Goal: Obtain resource: Download file/media

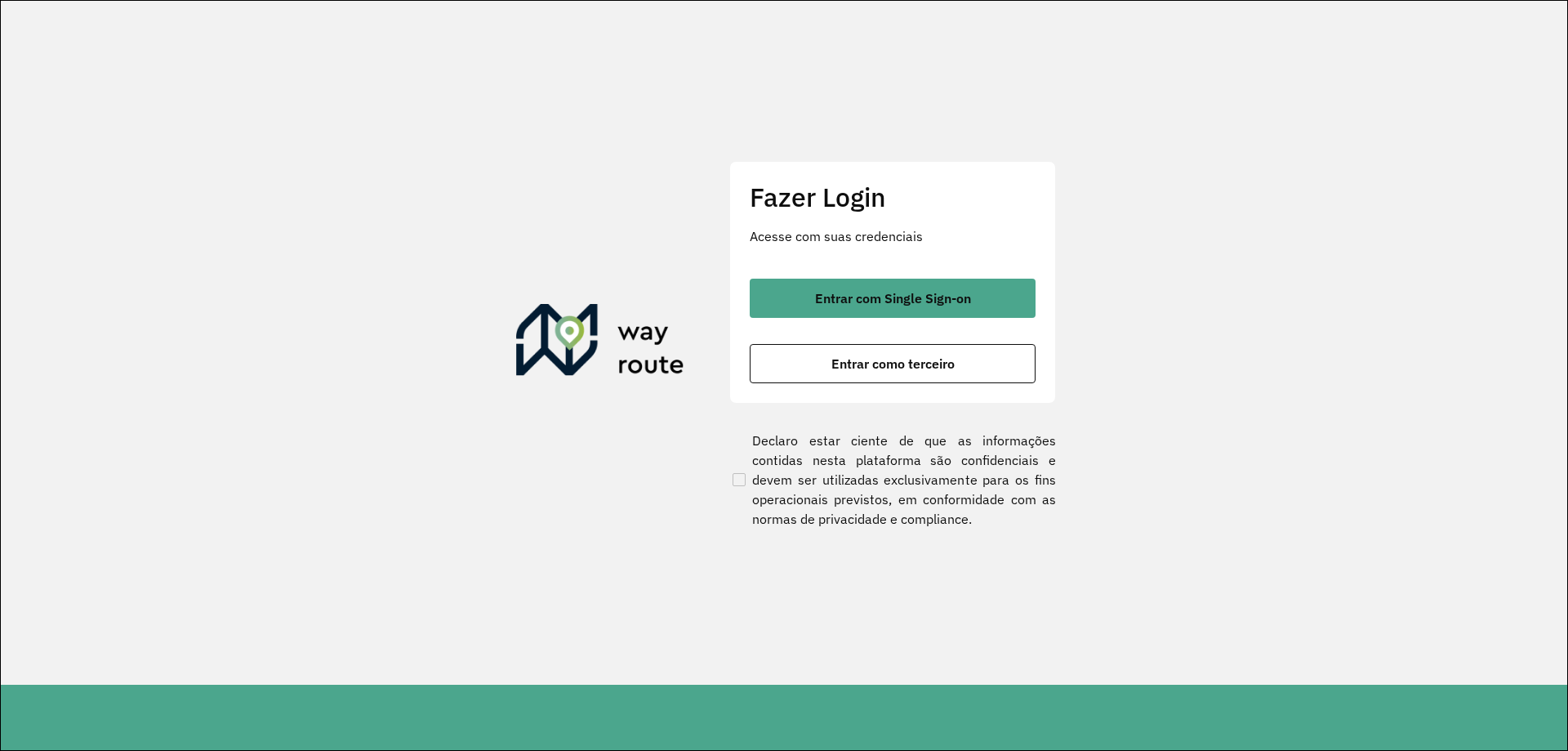
click at [788, 276] on div "Fazer Login Acesse com suas credenciais Entrar com Single Sign-on Entrar como t…" at bounding box center [893, 282] width 327 height 242
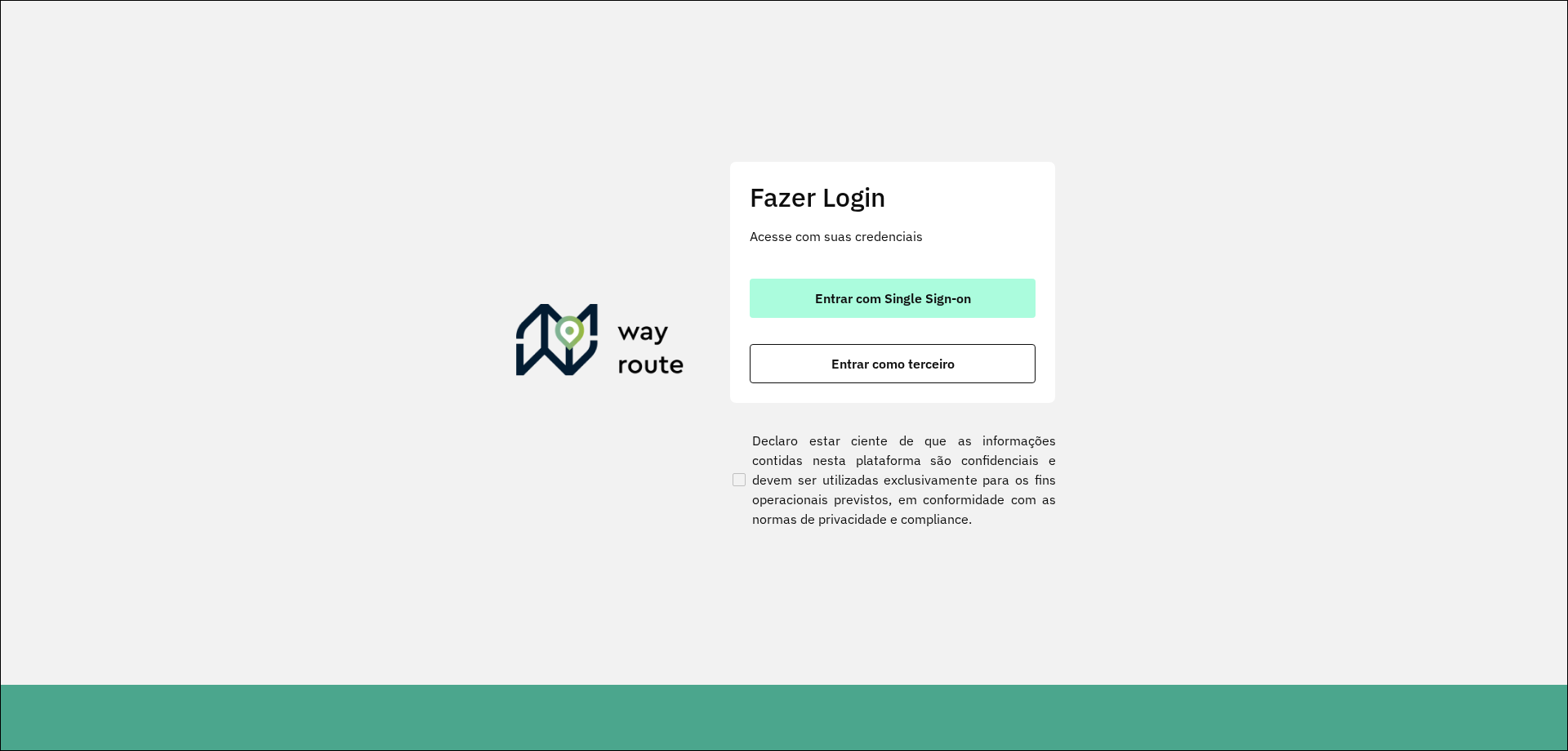
click at [790, 280] on button "Entrar com Single Sign-on" at bounding box center [893, 297] width 286 height 39
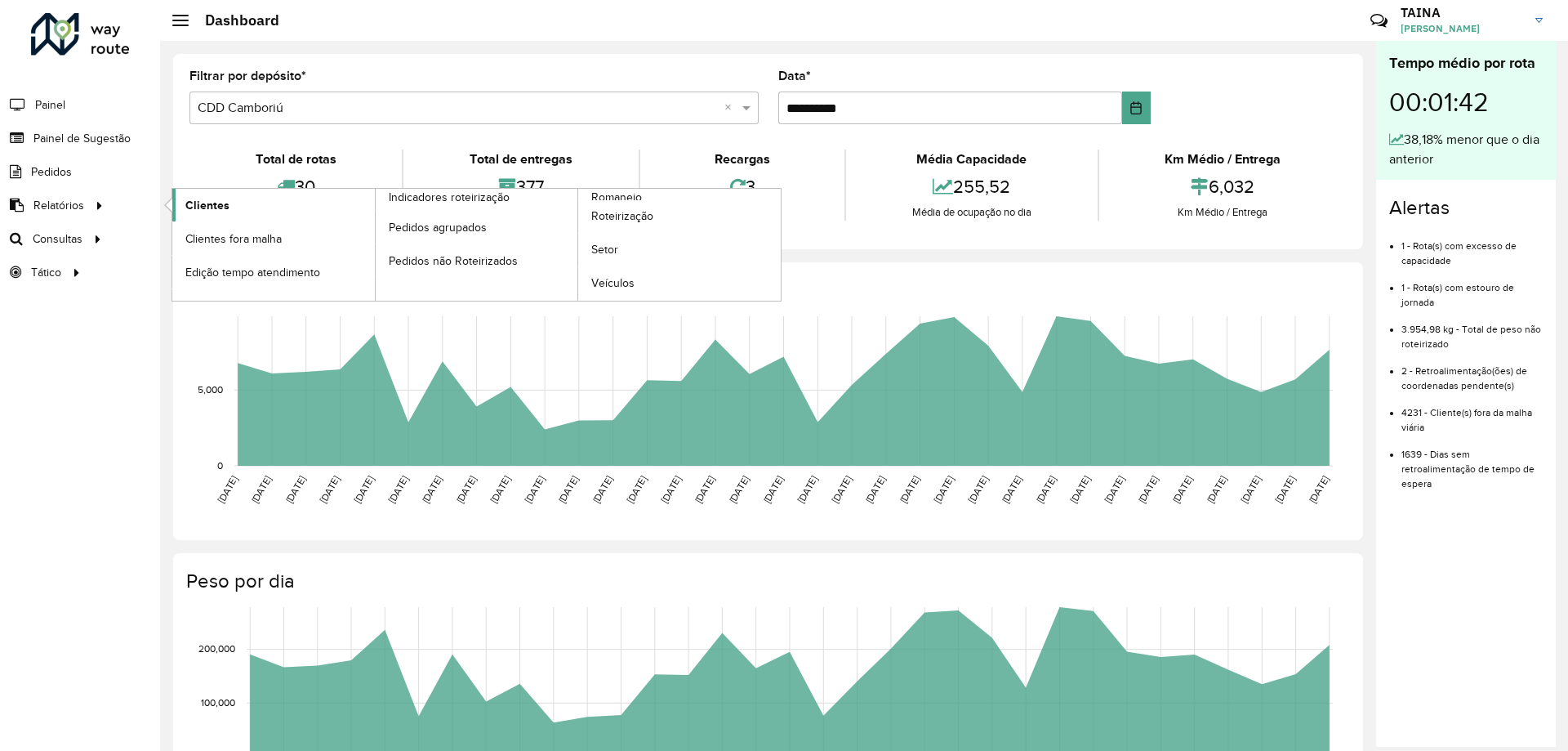
click at [184, 210] on link "Clientes" at bounding box center [273, 205] width 203 height 32
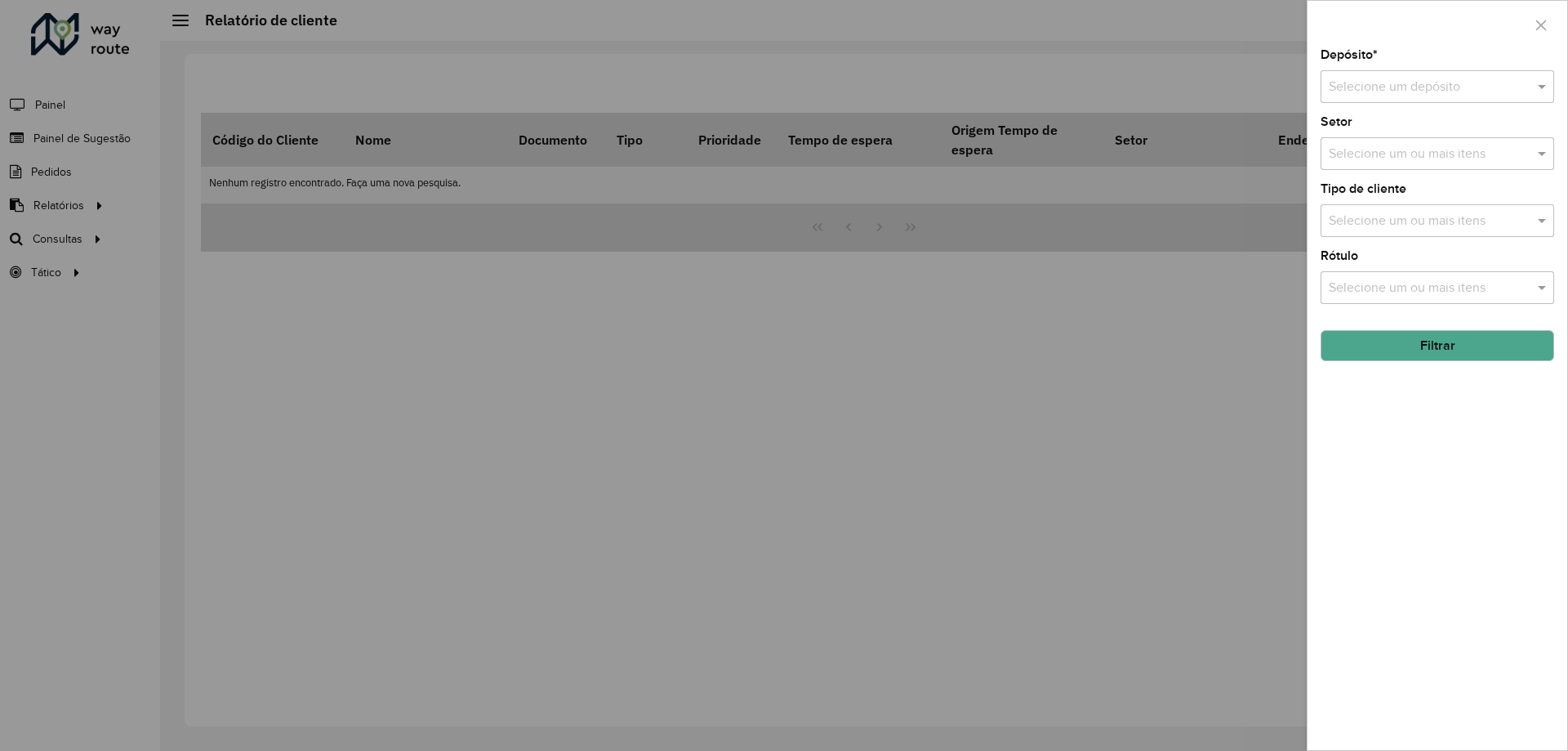
click at [1481, 99] on div "Selecione um depósito" at bounding box center [1437, 87] width 233 height 32
click at [1449, 444] on div "Depósito * Selecione um depósito Setor Selecione um ou mais itens Tipo de clien…" at bounding box center [1437, 399] width 260 height 701
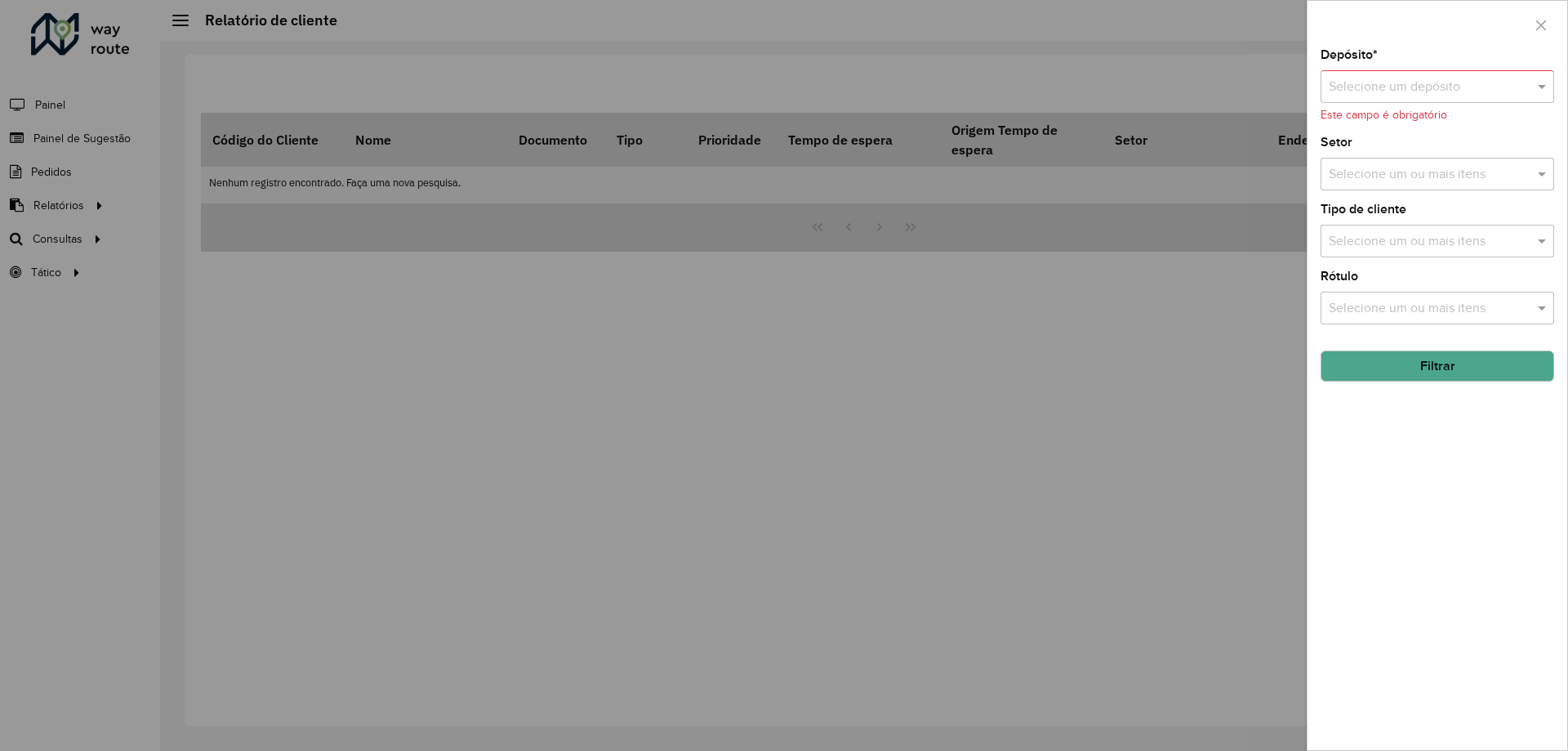
click at [1482, 84] on input "text" at bounding box center [1421, 87] width 185 height 20
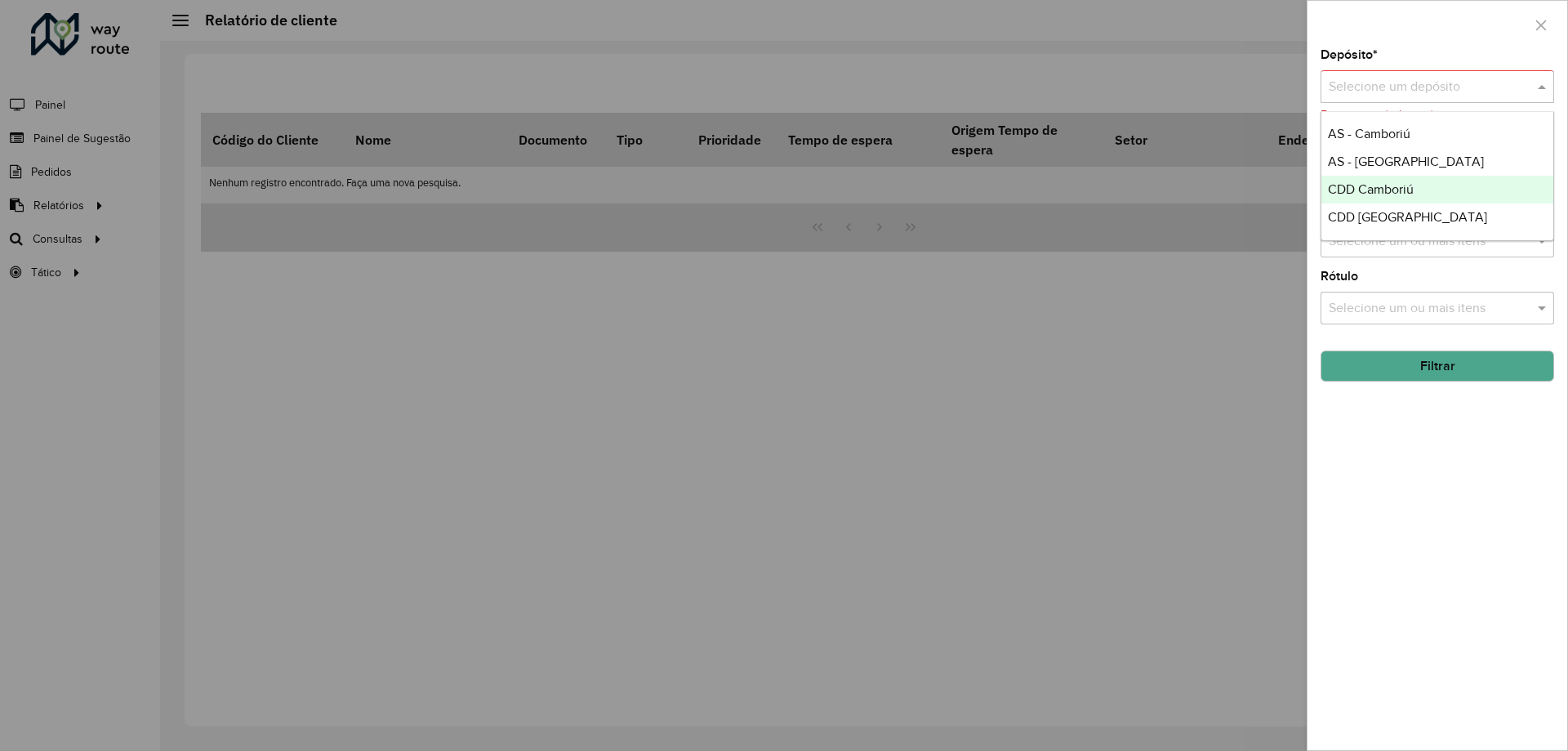
click at [1458, 193] on div "CDD Camboriú" at bounding box center [1437, 189] width 232 height 28
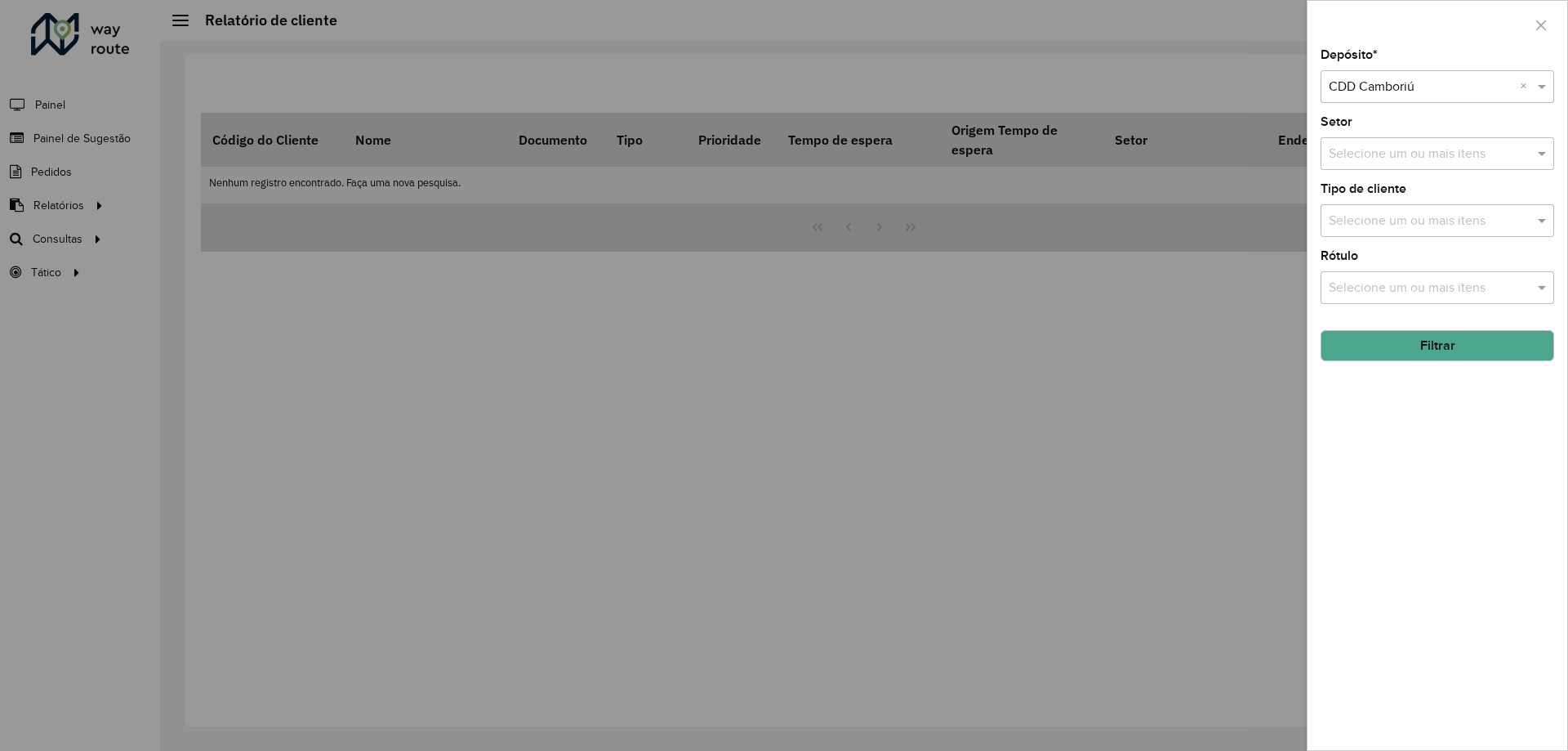
click at [1464, 158] on input "text" at bounding box center [1430, 154] width 210 height 20
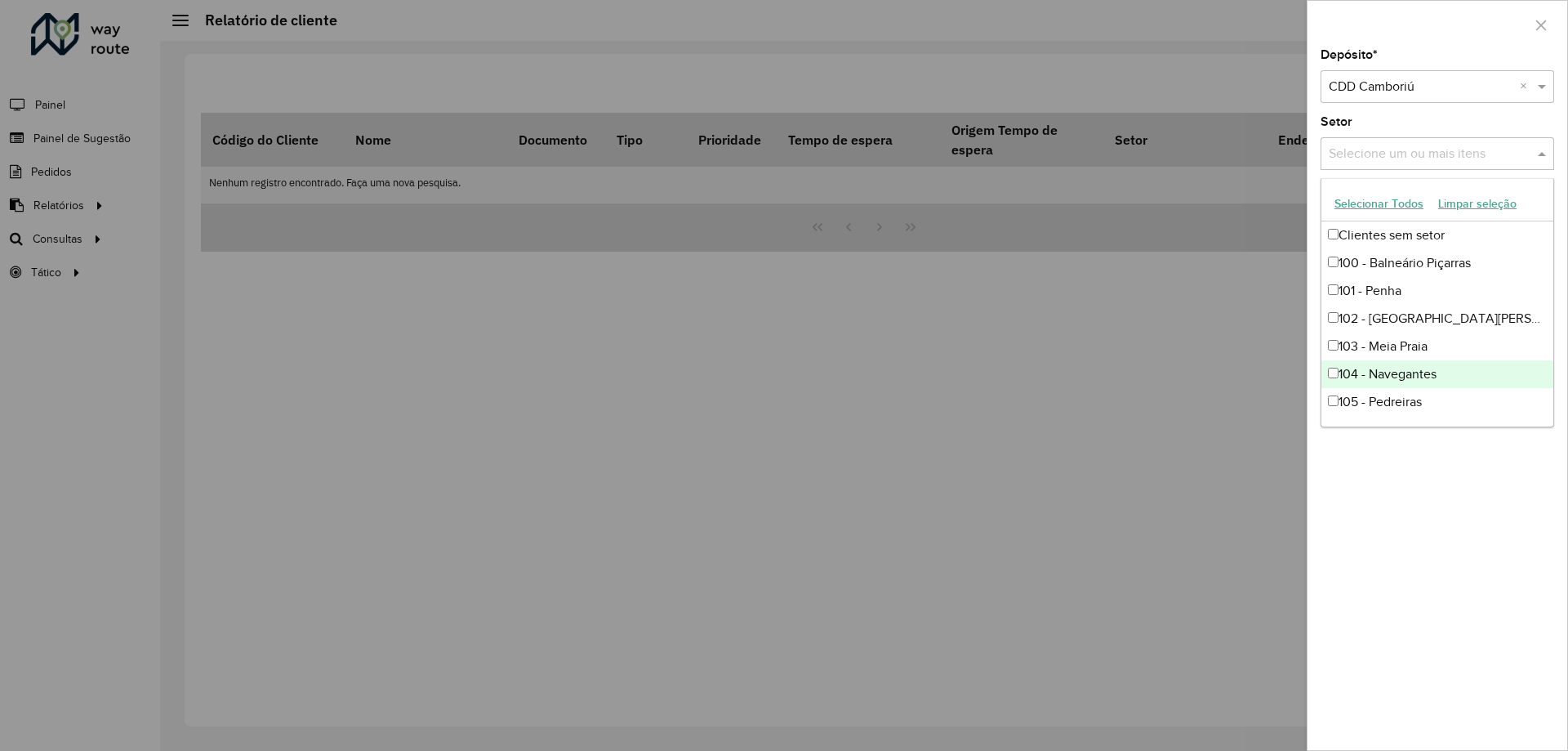
click at [1435, 472] on div "Depósito * Selecione um depósito × CDD Camboriú × Setor Selecione um ou mais it…" at bounding box center [1437, 399] width 260 height 701
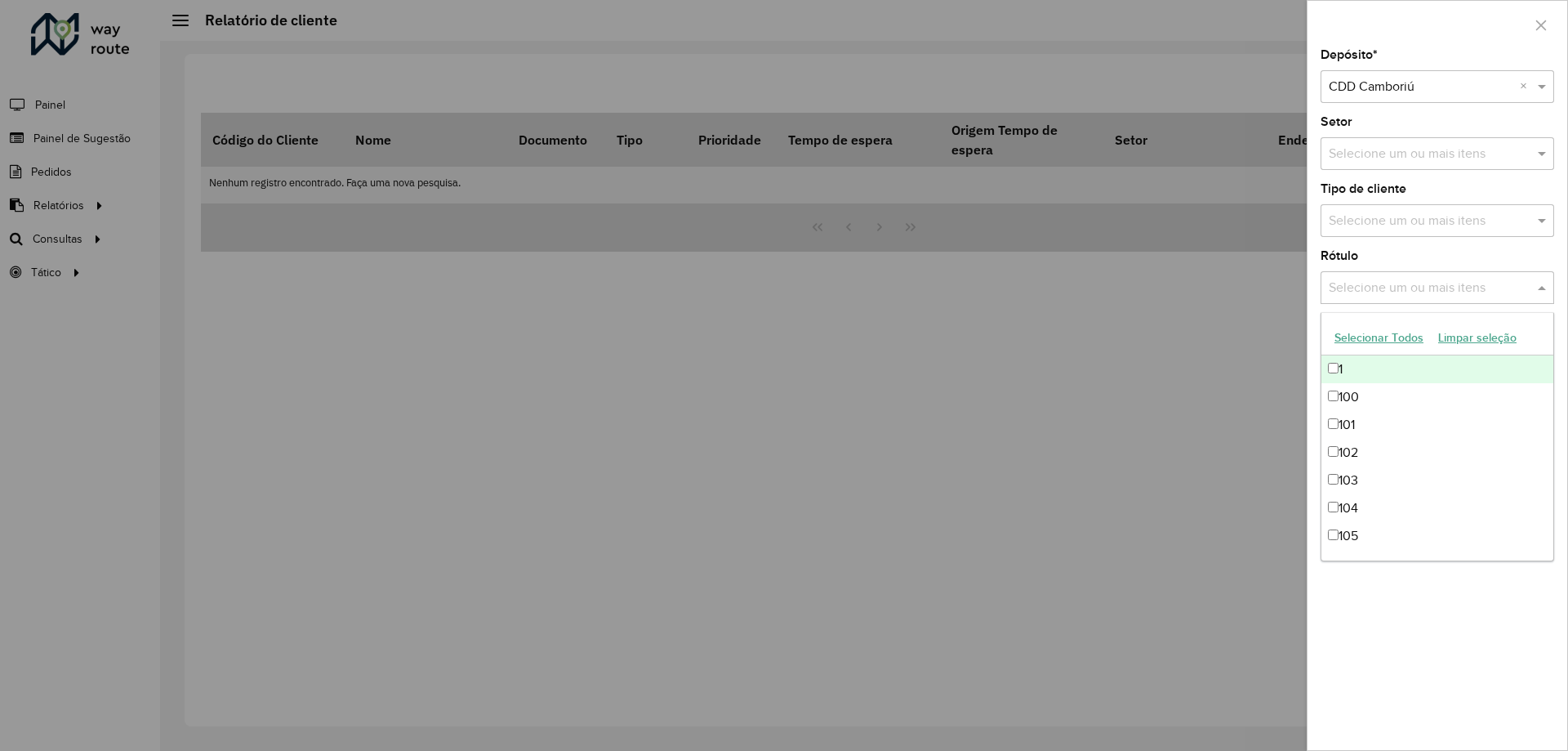
click at [1487, 287] on input "text" at bounding box center [1430, 288] width 210 height 20
click at [1485, 280] on input "text" at bounding box center [1430, 288] width 210 height 20
click at [1498, 221] on input "text" at bounding box center [1430, 221] width 210 height 20
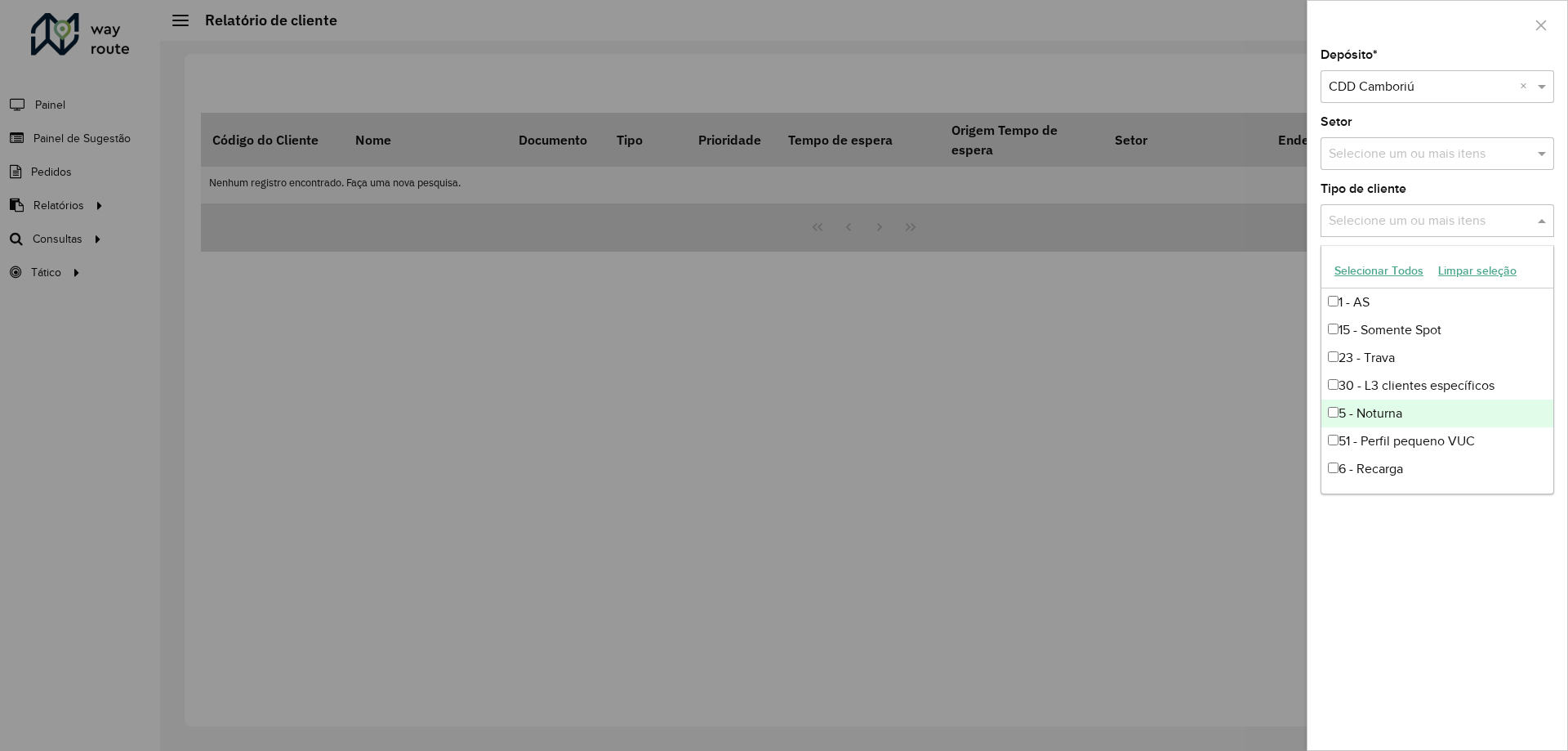
click at [1437, 407] on div "5 - Noturna" at bounding box center [1437, 413] width 232 height 28
click at [1470, 614] on div "Depósito * Selecione um depósito × CDD Camboriú × Setor Selecione um ou mais it…" at bounding box center [1437, 399] width 260 height 701
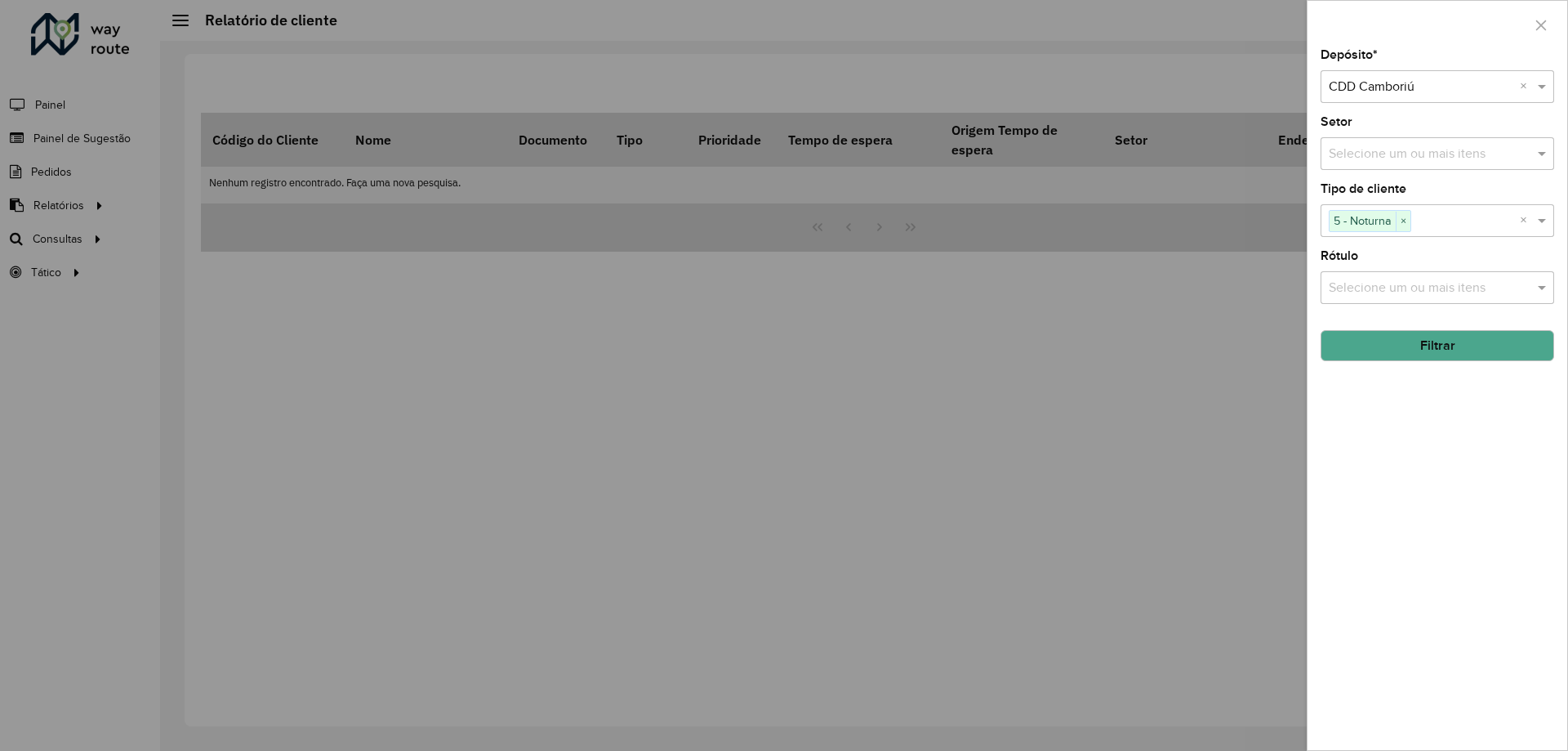
click at [1496, 358] on button "Filtrar" at bounding box center [1437, 345] width 233 height 31
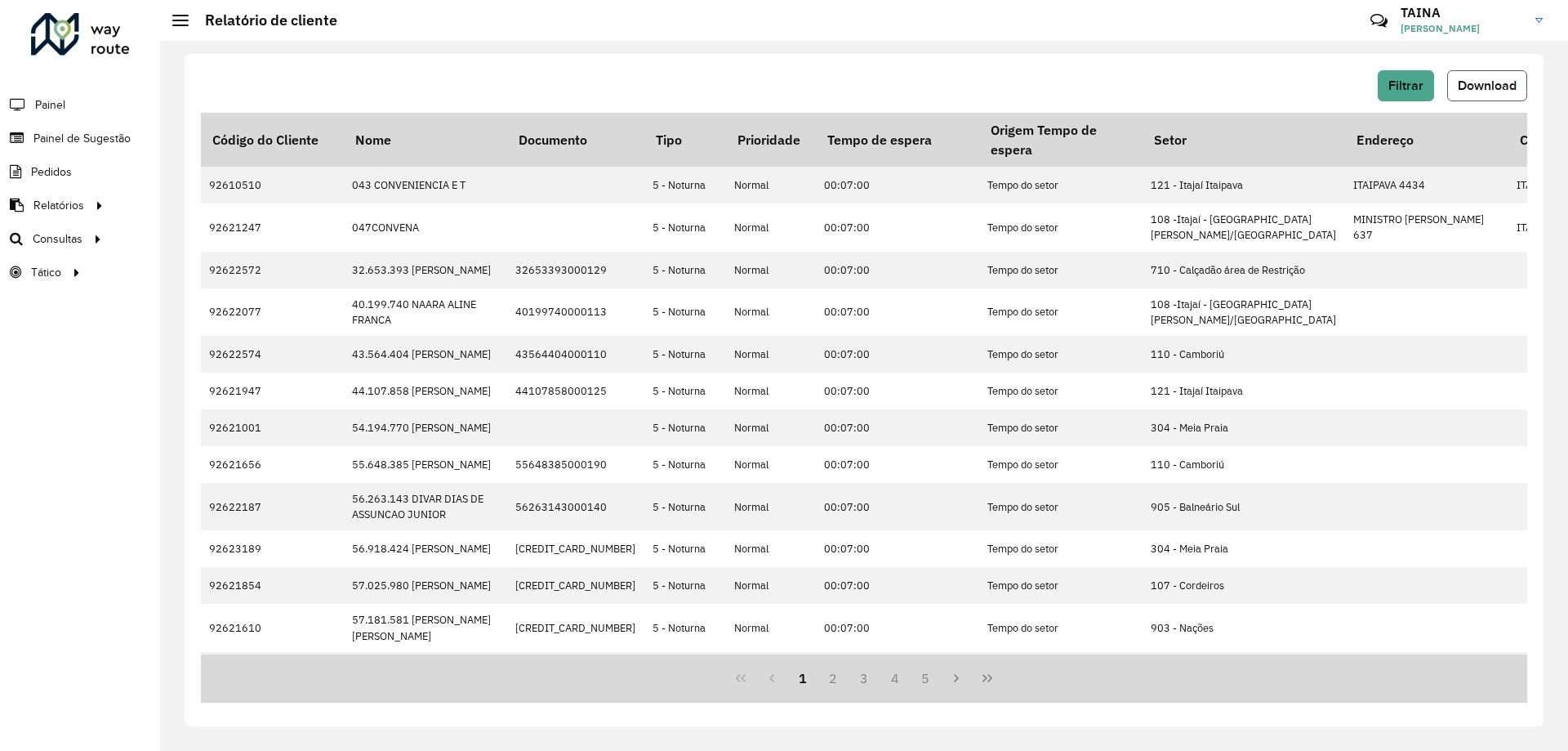
click at [1504, 88] on span "Download" at bounding box center [1488, 85] width 59 height 14
click at [1417, 77] on button "Filtrar" at bounding box center [1406, 86] width 56 height 31
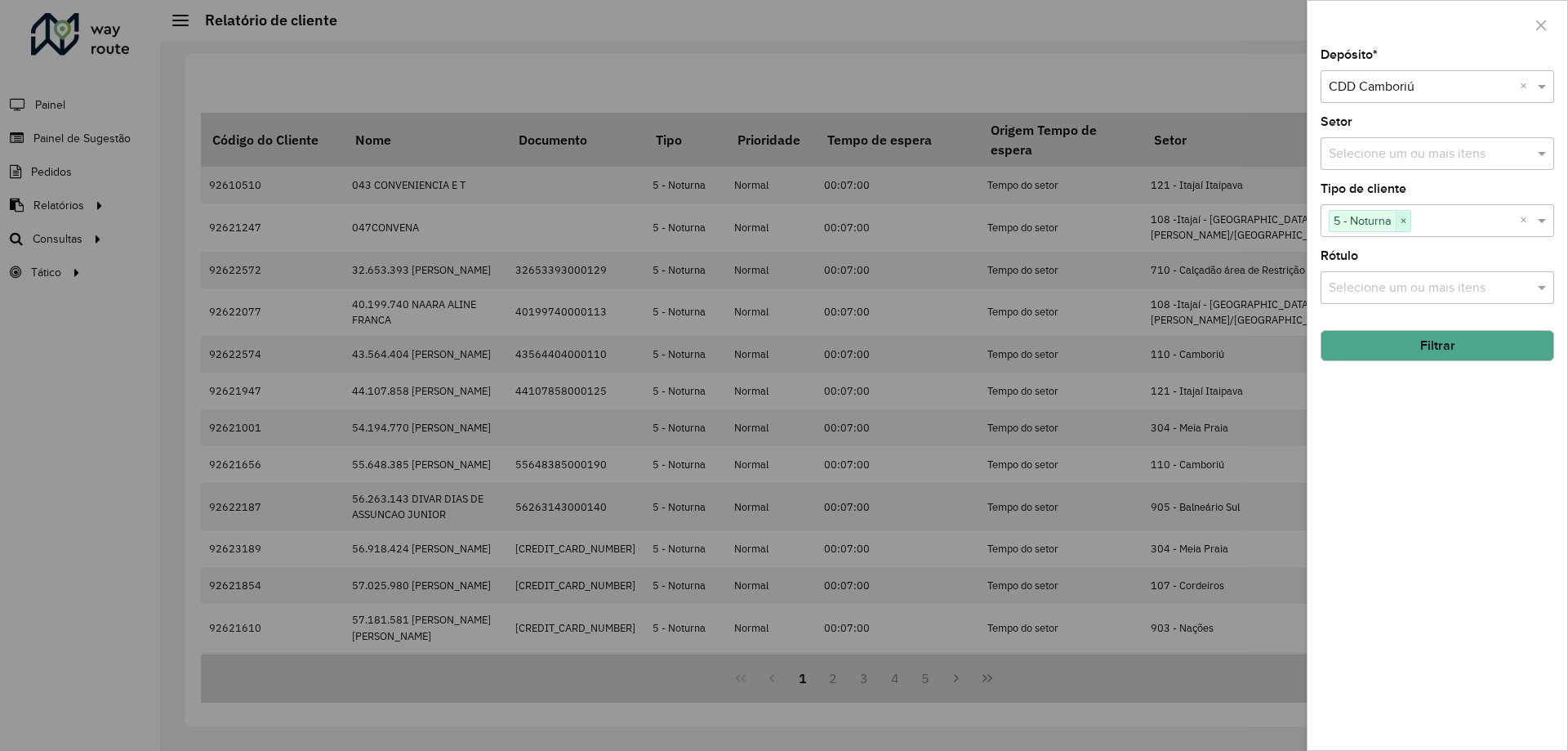
click at [1406, 221] on span "×" at bounding box center [1402, 221] width 14 height 20
click at [1413, 363] on div "Depósito * Selecione um depósito × CDD Camboriú × Setor Selecione um ou mais it…" at bounding box center [1437, 399] width 260 height 701
click at [1415, 348] on button "Filtrar" at bounding box center [1437, 345] width 233 height 31
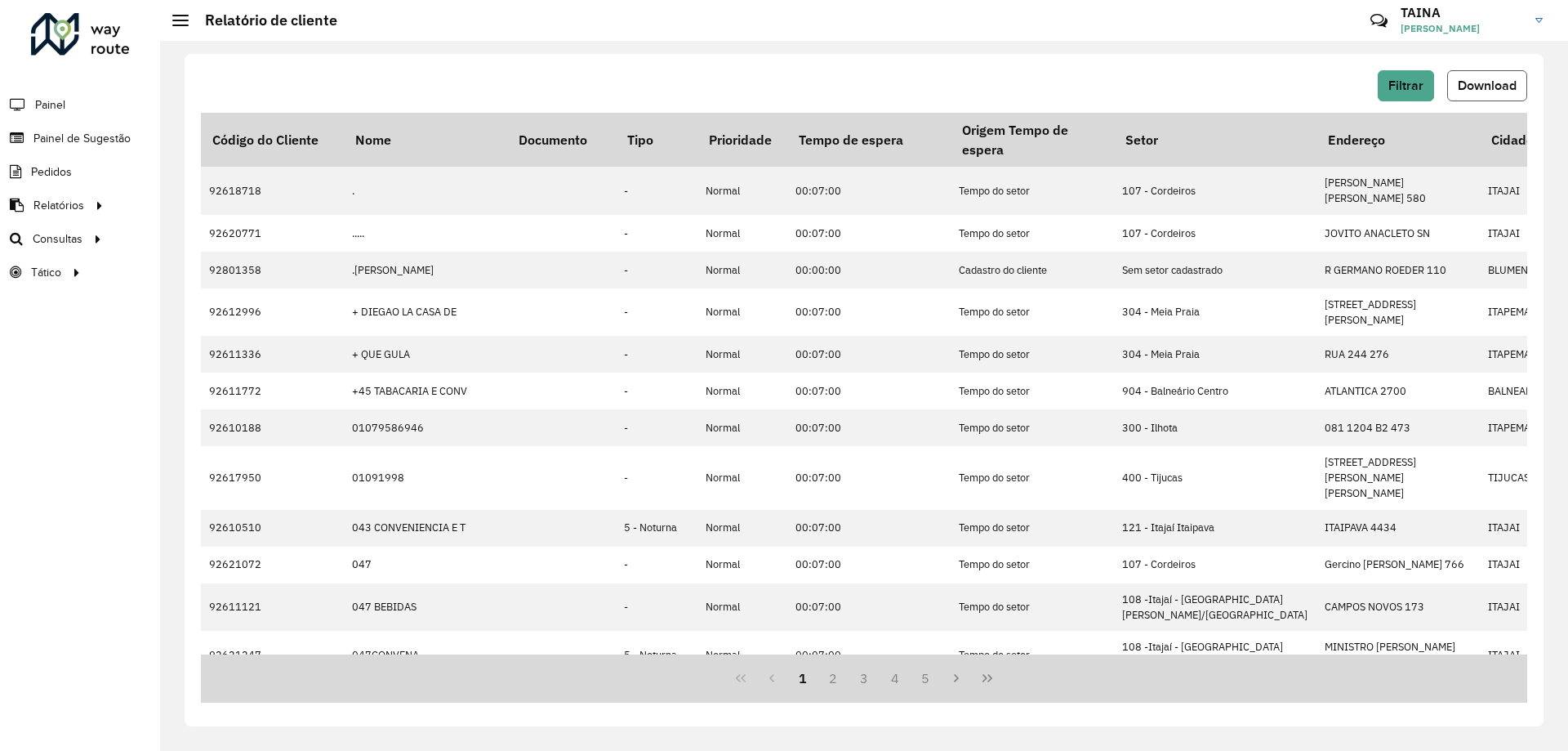
click at [1481, 81] on span "Download" at bounding box center [1488, 85] width 59 height 14
